Goal: Check status: Check status

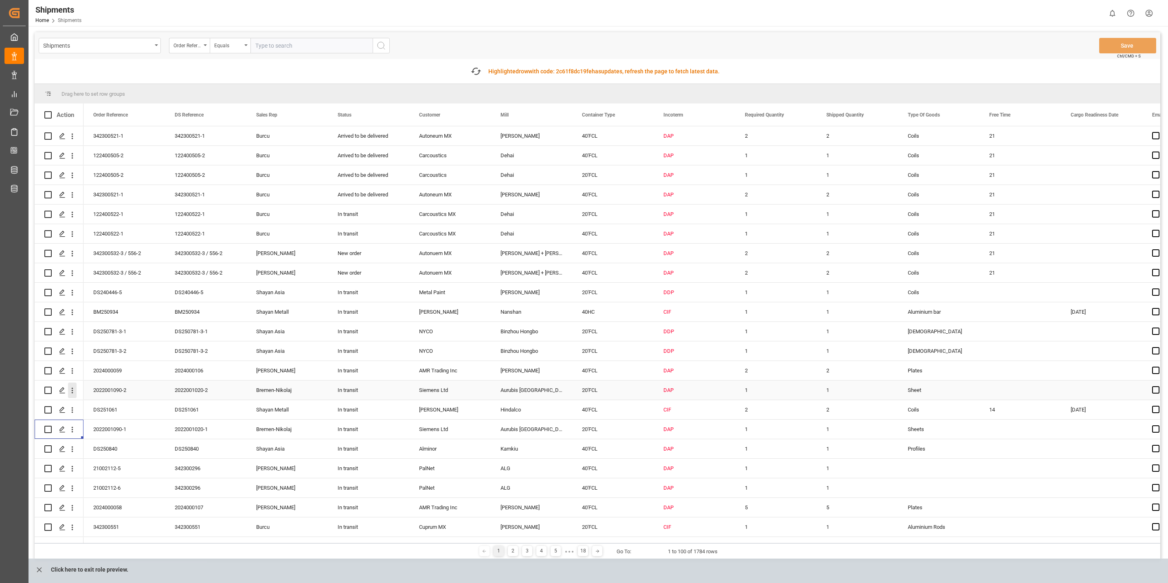
click at [73, 388] on icon "open menu" at bounding box center [72, 390] width 9 height 9
click at [101, 453] on div "Track Shipment" at bounding box center [118, 457] width 101 height 16
click at [75, 294] on icon "open menu" at bounding box center [72, 292] width 9 height 9
click at [95, 356] on span "Track Shipment" at bounding box center [125, 358] width 75 height 7
click at [74, 294] on icon "open menu" at bounding box center [72, 292] width 9 height 9
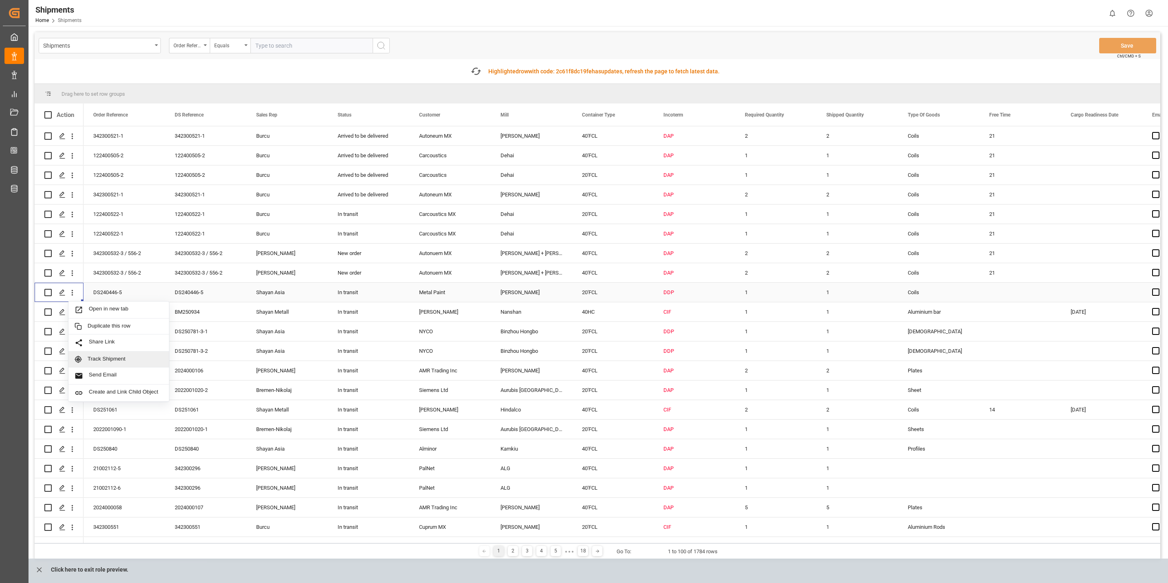
click at [114, 362] on span "Track Shipment" at bounding box center [125, 358] width 75 height 7
click at [76, 292] on icon "open menu" at bounding box center [72, 292] width 9 height 9
click at [110, 358] on span "Track Shipment" at bounding box center [125, 358] width 75 height 7
click at [64, 290] on polygon "Press SPACE to select this row." at bounding box center [62, 291] width 4 height 4
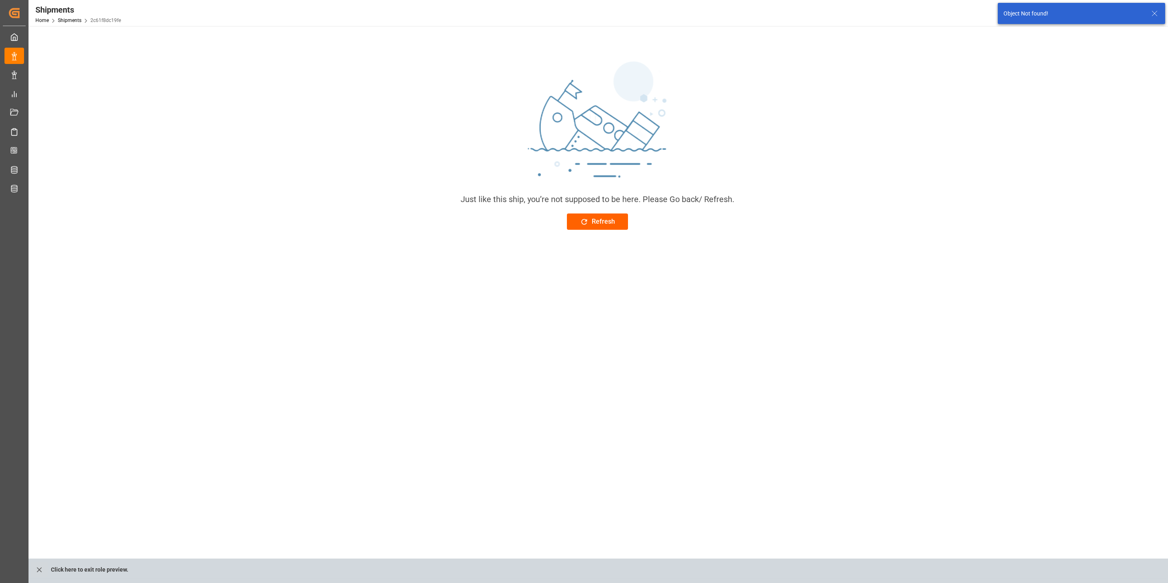
click at [590, 220] on div "Refresh" at bounding box center [597, 222] width 35 height 10
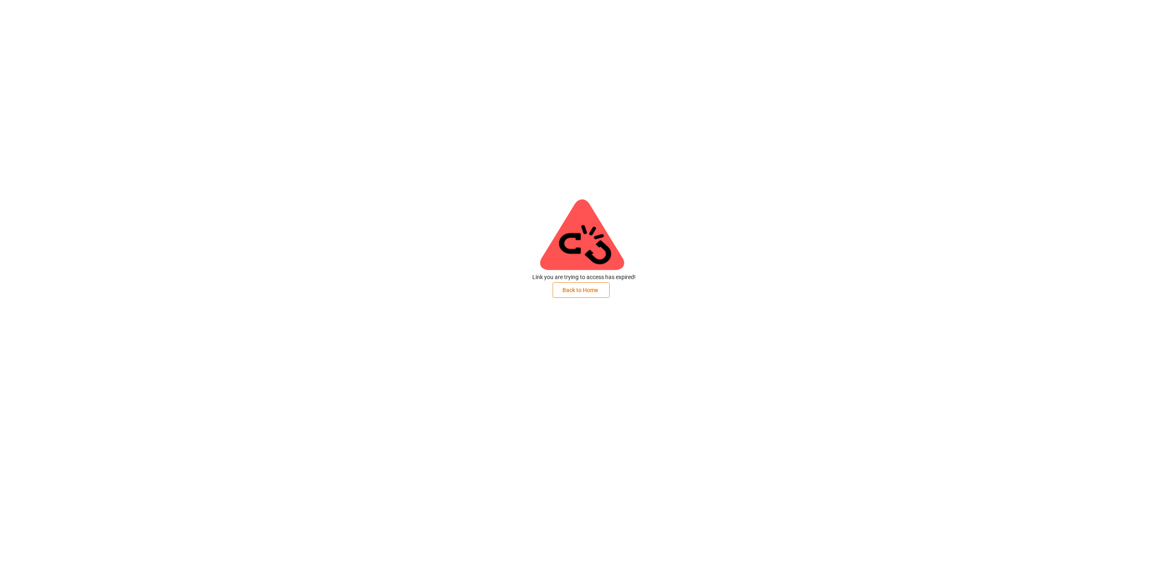
click at [581, 286] on button "Back to Home" at bounding box center [580, 289] width 57 height 15
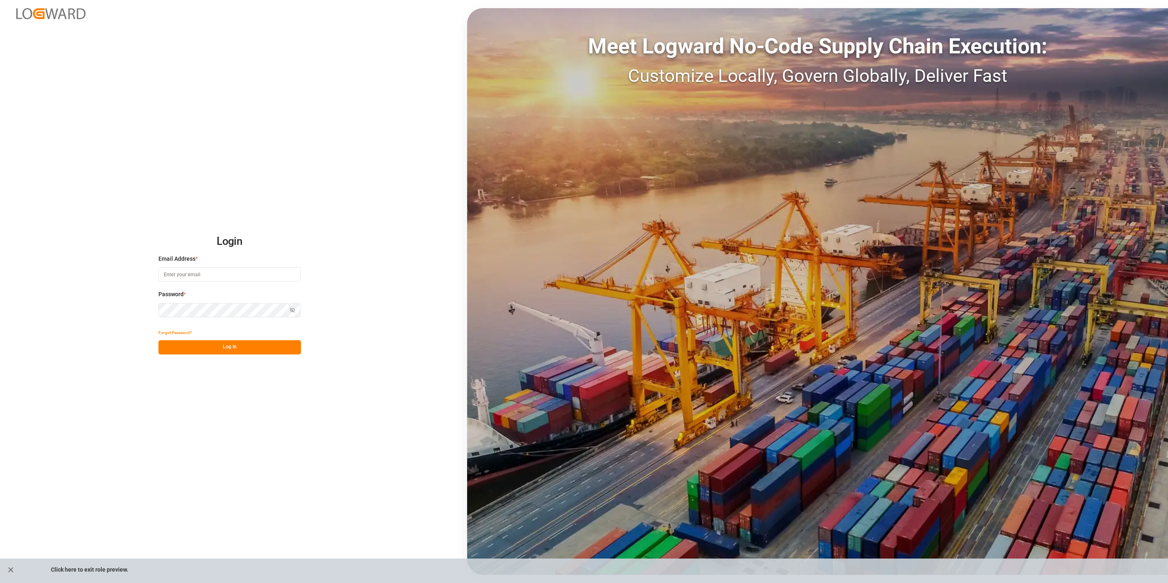
click at [193, 276] on input at bounding box center [229, 274] width 142 height 14
type input "[EMAIL_ADDRESS][DOMAIN_NAME]"
click at [236, 346] on button "Log In" at bounding box center [229, 347] width 142 height 14
